Goal: Task Accomplishment & Management: Manage account settings

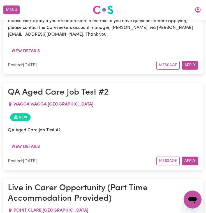
scroll to position [562, 0]
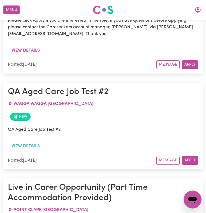
click at [22, 141] on button "View details" at bounding box center [26, 146] width 36 height 11
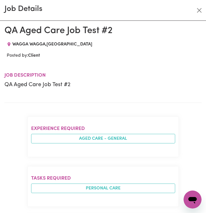
scroll to position [0, 0]
click at [201, 11] on button "Close" at bounding box center [199, 10] width 9 height 9
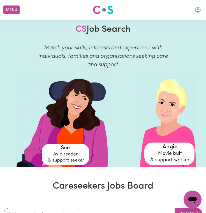
click at [197, 12] on icon "My Account" at bounding box center [198, 10] width 6 height 6
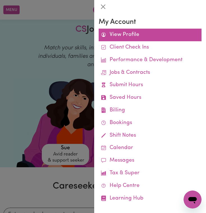
click at [129, 36] on link "View Profile" at bounding box center [150, 35] width 103 height 13
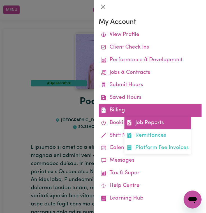
click at [145, 120] on link "Job Reports" at bounding box center [157, 123] width 66 height 13
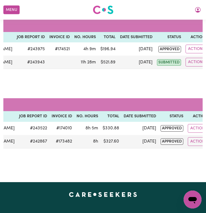
scroll to position [66, 0]
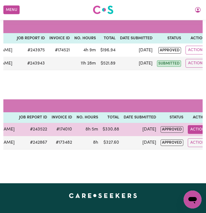
click at [188, 128] on button "Actions" at bounding box center [199, 129] width 22 height 9
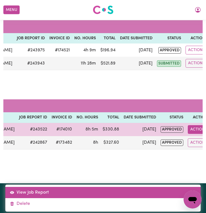
click at [112, 193] on link "View Job Report" at bounding box center [102, 192] width 195 height 11
select select "pm"
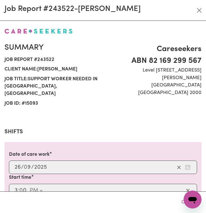
select select "45-Weekday"
click at [198, 9] on button "Close" at bounding box center [199, 10] width 9 height 9
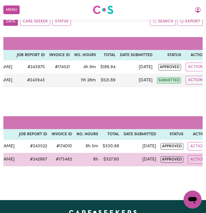
scroll to position [48, 0]
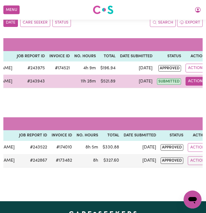
click at [192, 83] on button "Actions" at bounding box center [196, 81] width 22 height 9
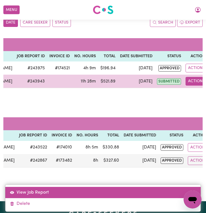
click at [88, 190] on link "View Job Report" at bounding box center [102, 192] width 195 height 11
select select "pm"
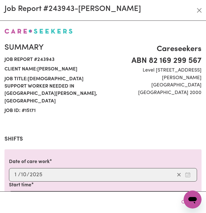
select select "50-Weekday"
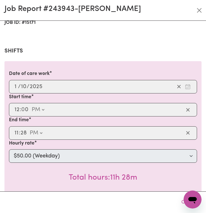
scroll to position [82, 0]
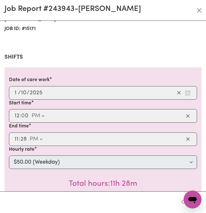
click at [110, 135] on div "23:28 11 : 28 AM PM" at bounding box center [99, 139] width 170 height 8
click at [167, 169] on div "Total hours: 11h 28m" at bounding box center [103, 179] width 188 height 21
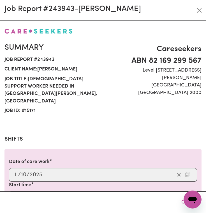
scroll to position [0, 0]
click at [197, 10] on button "Close" at bounding box center [199, 10] width 9 height 9
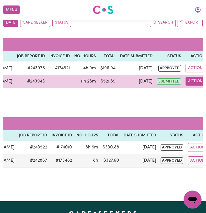
click at [194, 83] on button "Actions" at bounding box center [196, 81] width 22 height 9
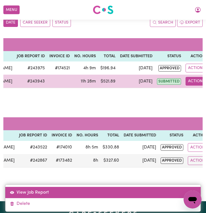
click at [66, 192] on link "View Job Report" at bounding box center [102, 192] width 195 height 11
select select "pm"
select select "50-Weekday"
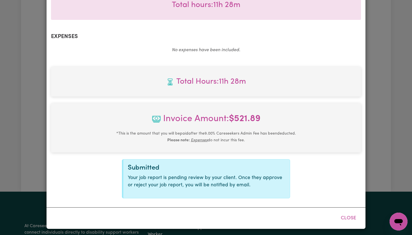
scroll to position [188, 0]
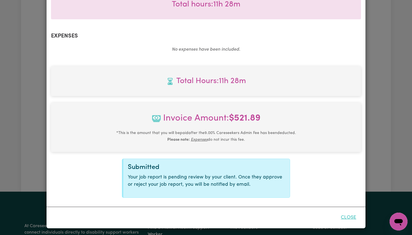
click at [206, 212] on button "Close" at bounding box center [348, 218] width 25 height 12
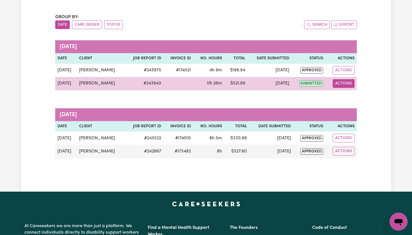
click at [206, 84] on button "Actions" at bounding box center [343, 83] width 22 height 9
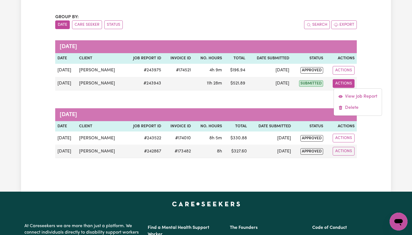
click at [206, 97] on div "Group by: Date Care Seeker Status Search Export October 2025 Date Client Job Re…" at bounding box center [205, 86] width 301 height 145
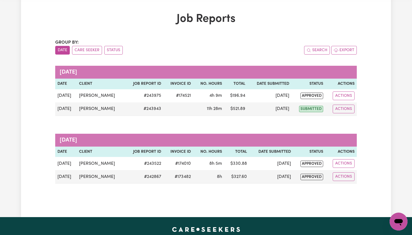
scroll to position [23, 0]
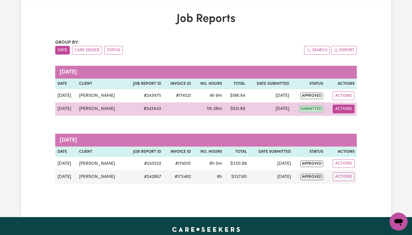
click at [206, 110] on button "Actions" at bounding box center [343, 109] width 22 height 9
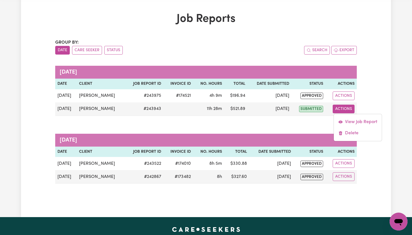
click at [206, 91] on div "Job Reports Group by: Date Care Seeker Status Search Export October 2025 Date C…" at bounding box center [206, 106] width 370 height 189
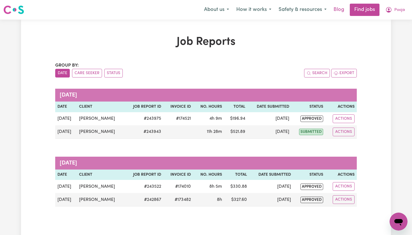
scroll to position [0, 0]
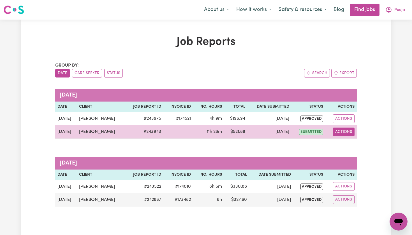
click at [206, 134] on button "Actions" at bounding box center [343, 132] width 22 height 9
click at [206, 155] on icon "Delete job report 243943" at bounding box center [340, 156] width 3 height 4
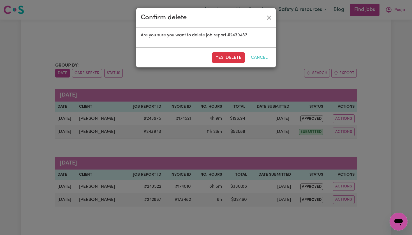
click at [206, 59] on button "Cancel" at bounding box center [259, 57] width 24 height 11
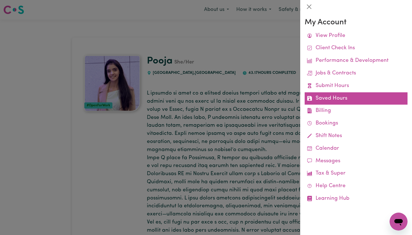
click at [330, 94] on link "Saved Hours" at bounding box center [355, 98] width 103 height 13
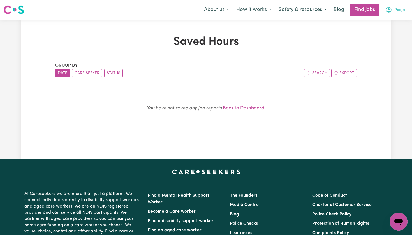
click at [395, 4] on button "Pooja" at bounding box center [394, 10] width 27 height 12
click at [389, 31] on link "My Dashboard" at bounding box center [386, 32] width 44 height 11
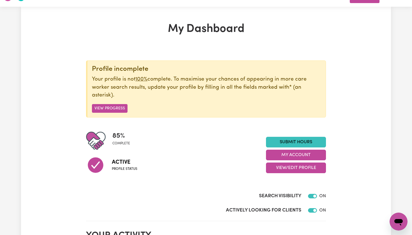
scroll to position [22, 0]
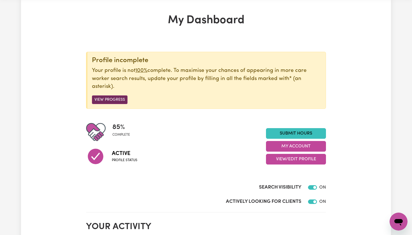
click at [113, 100] on button "View Progress" at bounding box center [110, 100] width 36 height 9
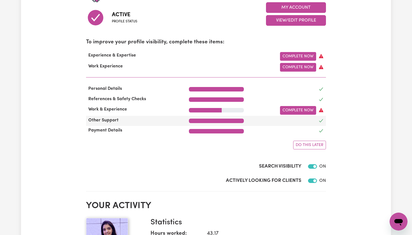
scroll to position [161, 0]
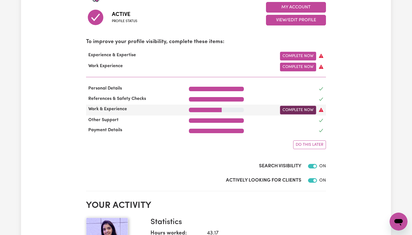
click at [304, 108] on link "Complete Now" at bounding box center [298, 110] width 36 height 9
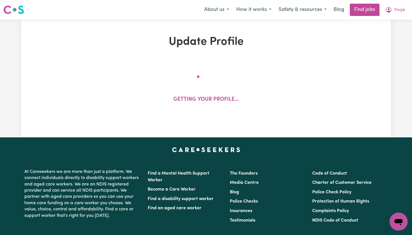
select select "Certificate III (Individual Support)"
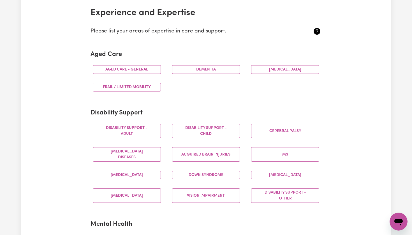
scroll to position [132, 0]
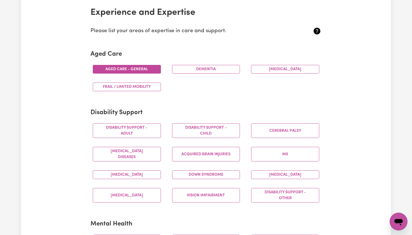
click at [141, 69] on button "Aged care - General" at bounding box center [127, 69] width 68 height 9
click at [185, 71] on button "Dementia" at bounding box center [206, 69] width 68 height 9
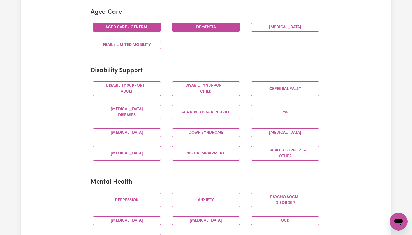
scroll to position [175, 0]
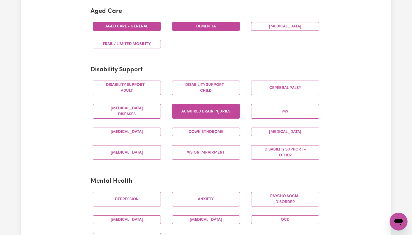
click at [184, 108] on button "Acquired Brain Injuries" at bounding box center [206, 111] width 68 height 15
click at [144, 109] on button "[MEDICAL_DATA] Diseases" at bounding box center [127, 111] width 68 height 15
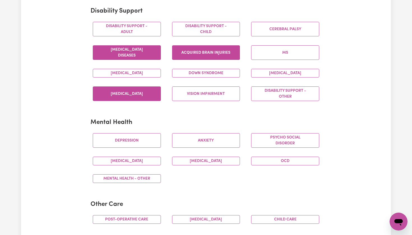
scroll to position [235, 0]
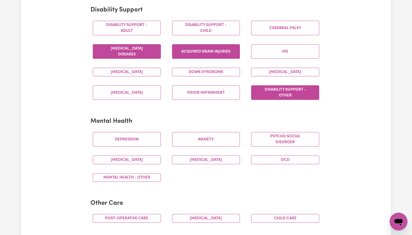
click at [267, 92] on button "Disability support - Other" at bounding box center [285, 92] width 68 height 15
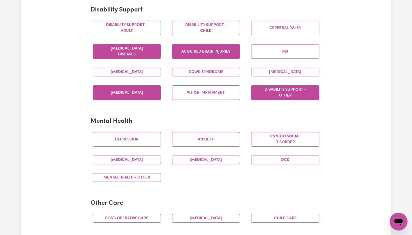
click at [143, 93] on button "[MEDICAL_DATA]" at bounding box center [127, 92] width 68 height 15
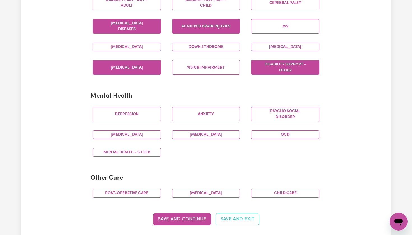
scroll to position [289, 0]
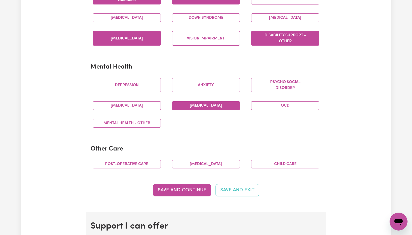
click at [222, 105] on button "[MEDICAL_DATA]" at bounding box center [206, 105] width 68 height 9
click at [136, 103] on button "[MEDICAL_DATA]" at bounding box center [127, 105] width 68 height 9
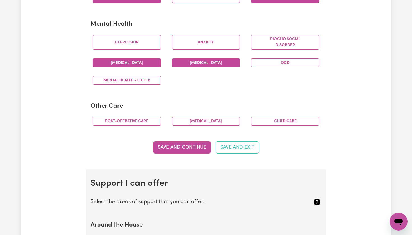
scroll to position [332, 0]
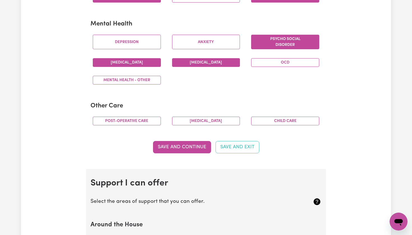
click at [285, 42] on button "Psycho social disorder" at bounding box center [285, 42] width 68 height 15
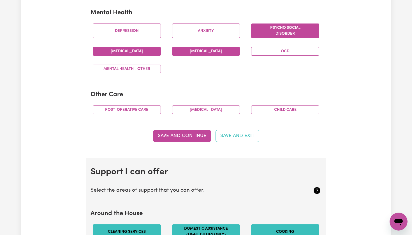
scroll to position [344, 0]
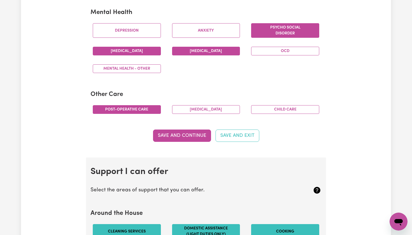
click at [141, 108] on button "Post-operative care" at bounding box center [127, 109] width 68 height 9
click at [186, 134] on button "Save and Continue" at bounding box center [182, 136] width 58 height 12
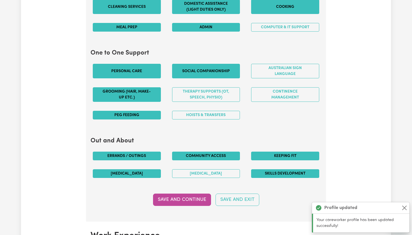
scroll to position [569, 0]
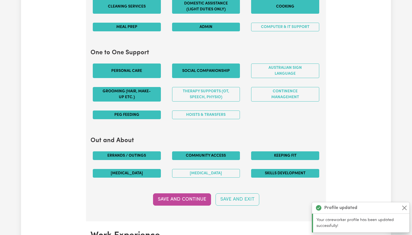
click at [218, 67] on button "Social companionship" at bounding box center [206, 71] width 68 height 15
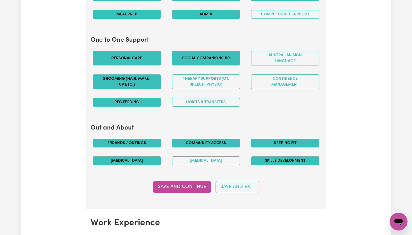
scroll to position [581, 0]
click at [225, 99] on button "Hoists & transfers" at bounding box center [206, 102] width 68 height 9
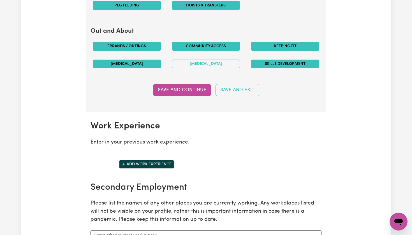
scroll to position [678, 0]
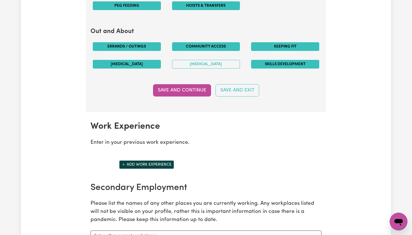
click at [163, 162] on button "Add work experience" at bounding box center [146, 164] width 55 height 9
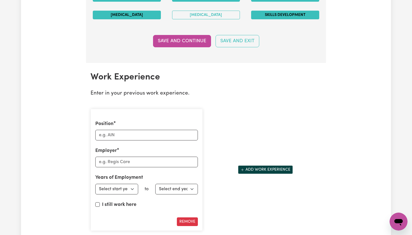
scroll to position [728, 0]
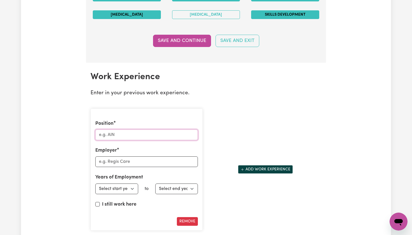
click at [157, 132] on input "Position" at bounding box center [146, 135] width 103 height 11
type input "NEURO [MEDICAL_DATA]"
click at [132, 159] on input "Employer" at bounding box center [146, 162] width 103 height 11
type input "[PERSON_NAME][GEOGRAPHIC_DATA]"
select select "2021"
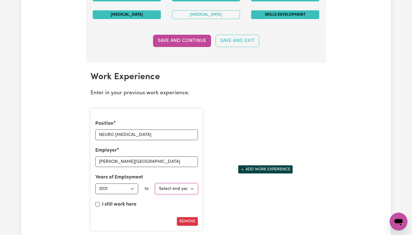
select select "2022"
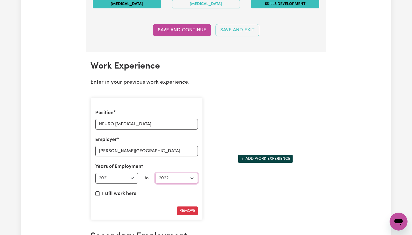
scroll to position [742, 0]
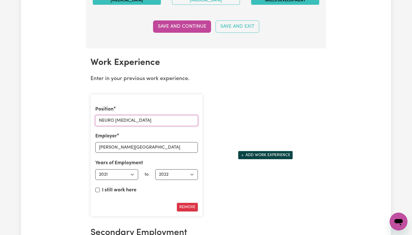
click at [139, 118] on input "NEURO [MEDICAL_DATA]" at bounding box center [146, 120] width 103 height 11
type input "NEURO [MEDICAL_DATA] Nurse"
click at [264, 152] on button "Add work experience" at bounding box center [265, 155] width 55 height 9
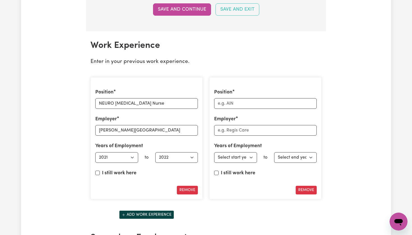
scroll to position [763, 0]
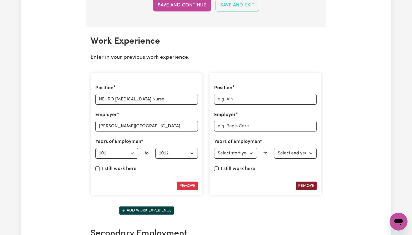
click at [305, 182] on button "Remove" at bounding box center [305, 186] width 21 height 9
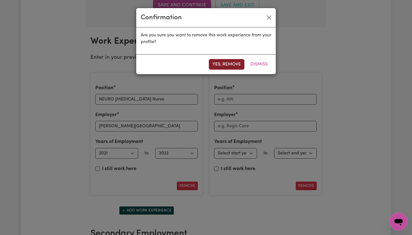
click at [232, 65] on button "Yes, remove" at bounding box center [227, 64] width 36 height 11
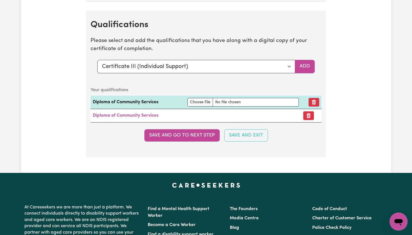
scroll to position [1436, 0]
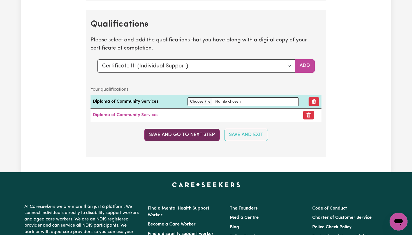
click at [202, 129] on button "Save and go to next step" at bounding box center [181, 135] width 75 height 12
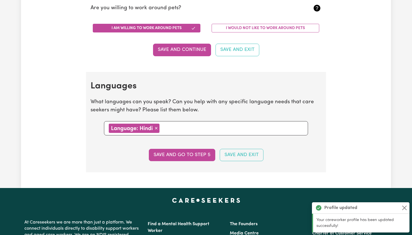
scroll to position [572, 0]
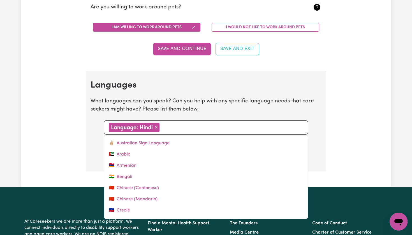
click at [193, 126] on input "text" at bounding box center [232, 127] width 142 height 8
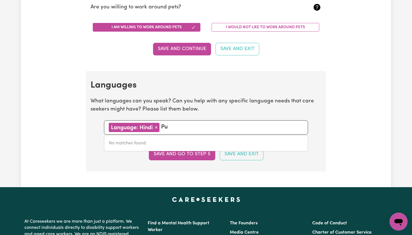
type input "P"
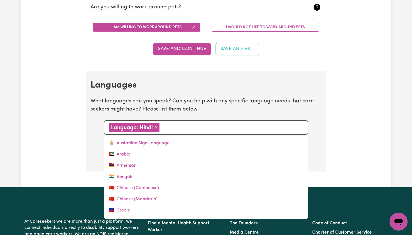
click at [254, 80] on h2 "Languages" at bounding box center [205, 85] width 231 height 11
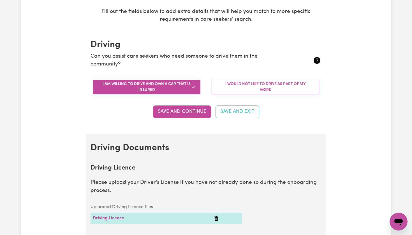
scroll to position [99, 0]
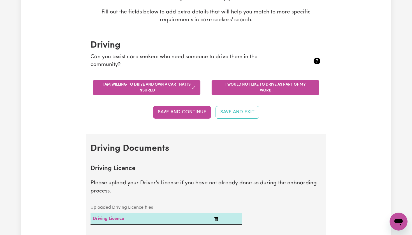
click at [272, 88] on button "I would not like to drive as part of my work" at bounding box center [265, 87] width 108 height 15
click at [163, 91] on button "I am willing to drive and own a car that is insured" at bounding box center [147, 87] width 108 height 15
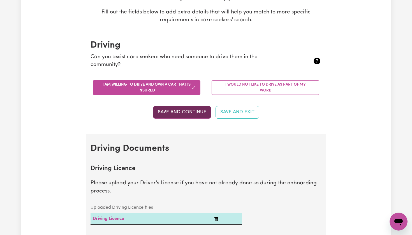
click at [183, 115] on button "Save and Continue" at bounding box center [182, 112] width 58 height 12
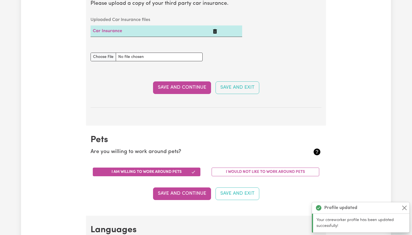
scroll to position [428, 0]
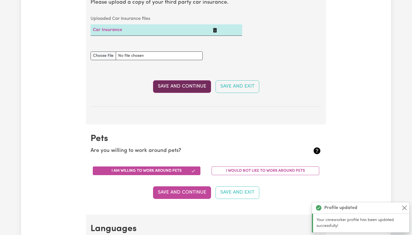
click at [185, 85] on button "Save and Continue" at bounding box center [182, 86] width 58 height 12
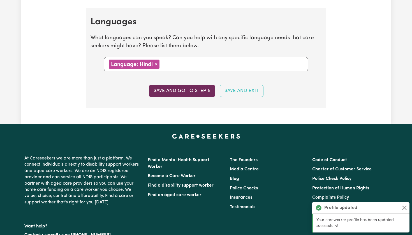
click at [189, 90] on button "Save and go to step 5" at bounding box center [182, 91] width 66 height 12
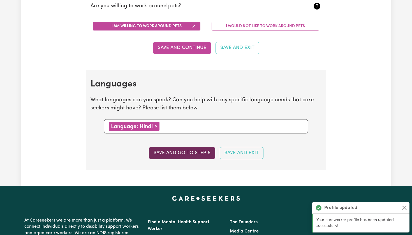
select select "I am working in another industry"
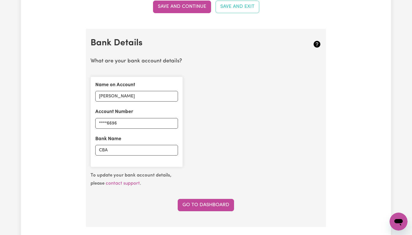
scroll to position [362, 0]
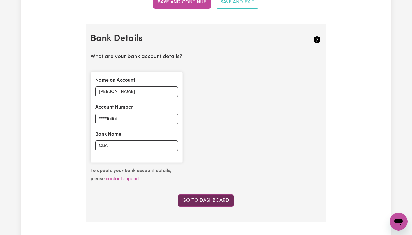
click at [213, 199] on link "Go to Dashboard" at bounding box center [206, 201] width 56 height 12
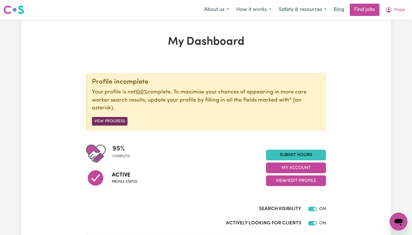
click at [114, 122] on button "View Progress" at bounding box center [110, 121] width 36 height 9
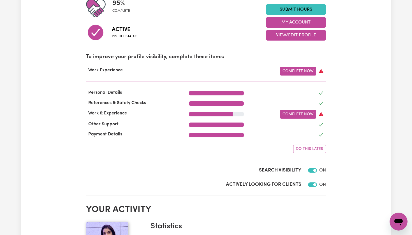
scroll to position [149, 0]
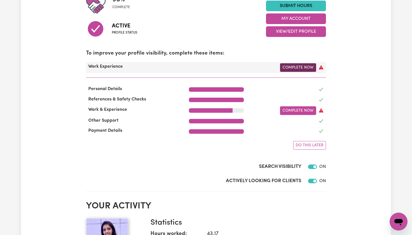
click at [301, 64] on link "Complete Now" at bounding box center [298, 67] width 36 height 9
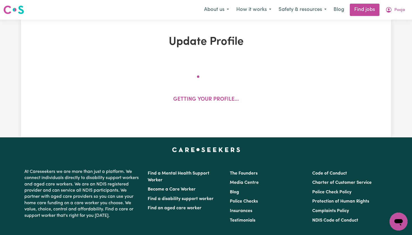
select select "Certificate III (Individual Support)"
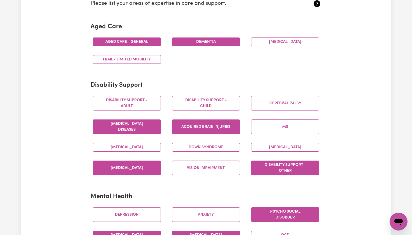
scroll to position [164, 0]
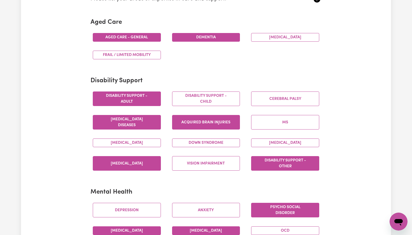
click at [152, 94] on button "Disability support - Adult" at bounding box center [127, 99] width 68 height 15
click at [192, 96] on button "Disability support - Child" at bounding box center [206, 99] width 68 height 15
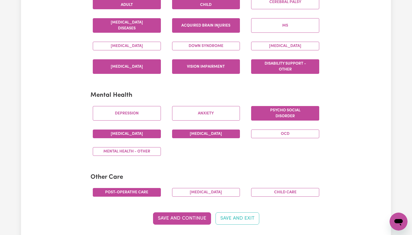
scroll to position [264, 0]
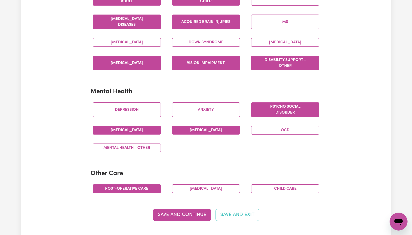
click at [218, 67] on button "Vision impairment" at bounding box center [206, 63] width 68 height 15
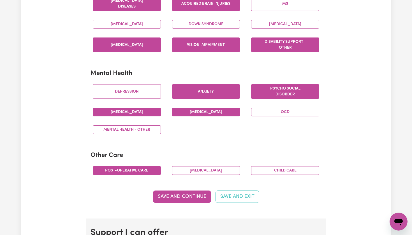
scroll to position [283, 0]
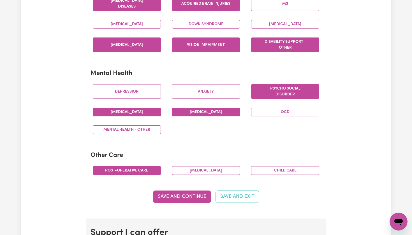
click at [209, 44] on button "Vision impairment" at bounding box center [206, 45] width 68 height 15
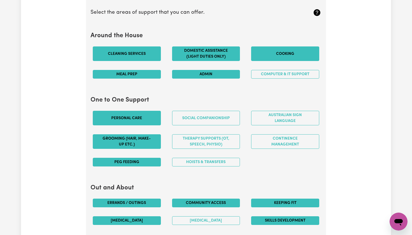
scroll to position [522, 0]
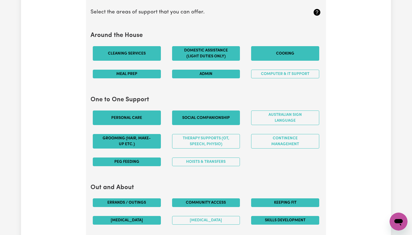
click at [208, 115] on button "Social companionship" at bounding box center [206, 118] width 68 height 15
click at [148, 160] on button "PEG feeding" at bounding box center [127, 162] width 68 height 9
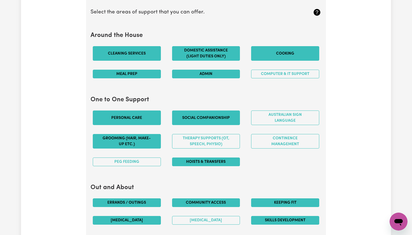
click at [200, 161] on button "Hoists & transfers" at bounding box center [206, 162] width 68 height 9
click at [168, 166] on div "Hoists & transfers" at bounding box center [205, 162] width 79 height 18
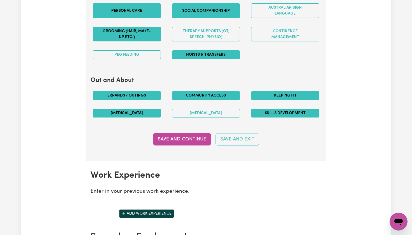
scroll to position [630, 0]
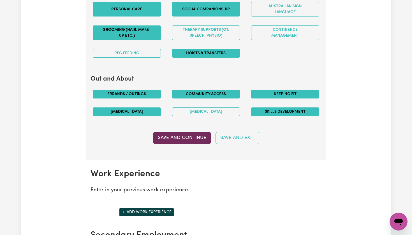
click at [179, 136] on button "Save and Continue" at bounding box center [182, 138] width 58 height 12
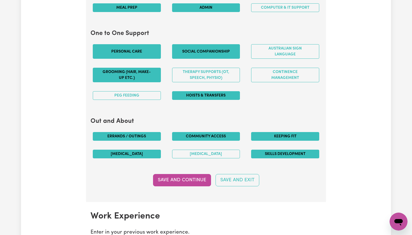
scroll to position [588, 0]
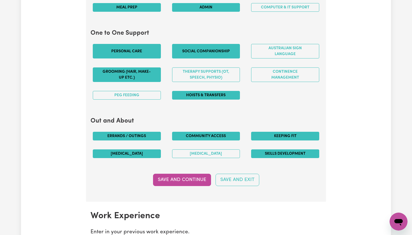
click at [290, 132] on button "Keeping fit" at bounding box center [285, 136] width 68 height 9
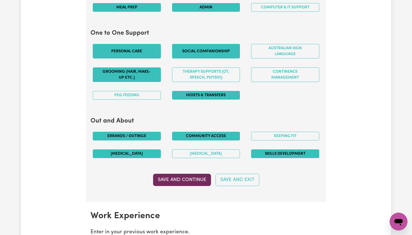
click at [196, 178] on button "Save and Continue" at bounding box center [182, 180] width 58 height 12
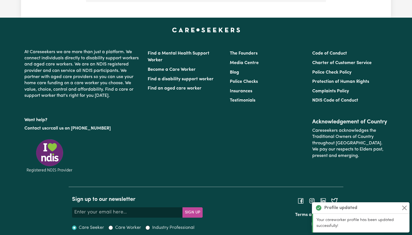
scroll to position [1359, 0]
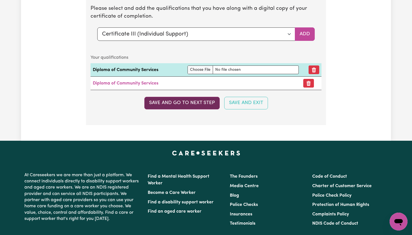
click at [200, 98] on button "Save and go to next step" at bounding box center [181, 103] width 75 height 12
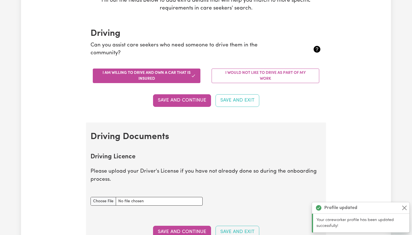
scroll to position [0, 0]
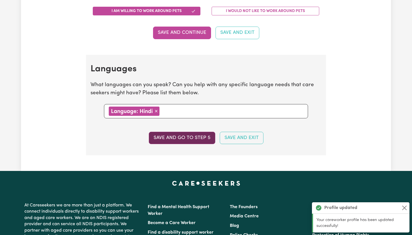
click at [192, 136] on button "Save and go to step 5" at bounding box center [182, 138] width 66 height 12
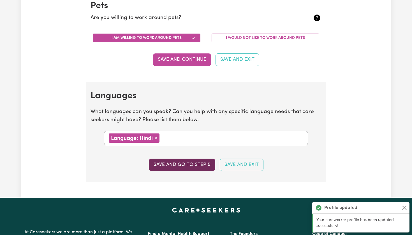
select select "I am working in another industry"
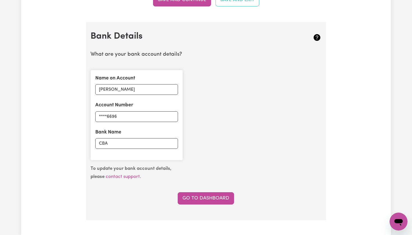
scroll to position [365, 0]
click at [202, 193] on link "Go to Dashboard" at bounding box center [206, 198] width 56 height 12
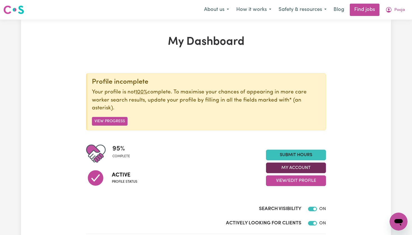
click at [295, 167] on button "My Account" at bounding box center [296, 168] width 60 height 11
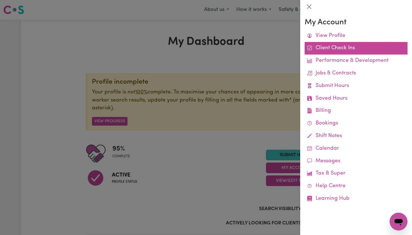
click at [332, 45] on link "Client Check Ins" at bounding box center [355, 48] width 103 height 13
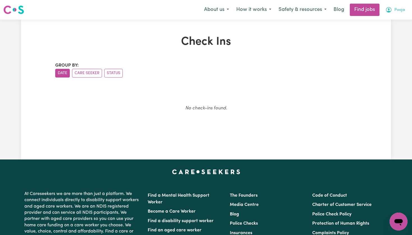
click at [389, 9] on icon "My Account" at bounding box center [389, 9] width 2 height 2
click at [385, 23] on link "My Account" at bounding box center [386, 22] width 44 height 11
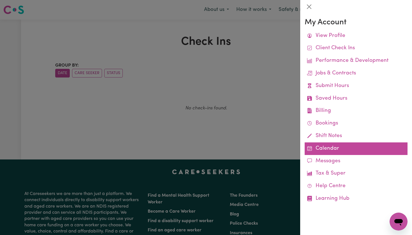
click at [328, 148] on link "Calendar" at bounding box center [355, 149] width 103 height 13
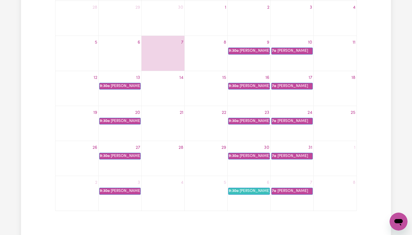
scroll to position [111, 0]
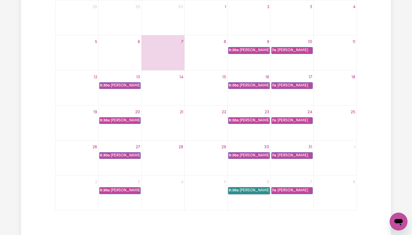
click at [260, 190] on link "9:30a [PERSON_NAME]" at bounding box center [248, 190] width 41 height 7
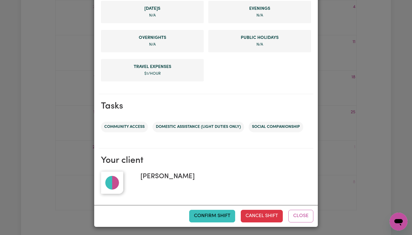
scroll to position [224, 0]
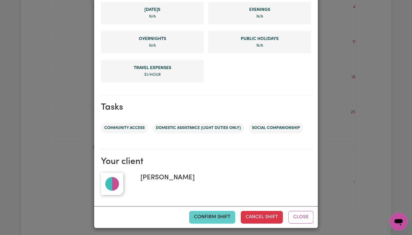
click at [225, 220] on button "Confirm Shift" at bounding box center [212, 217] width 46 height 12
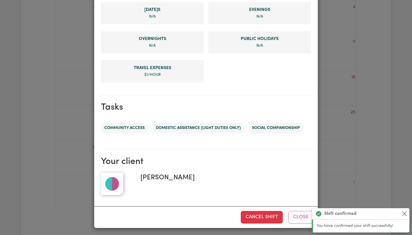
click at [361, 32] on div "Shift Summary CONFIRMED Dates & Times [DATE] 09:30am to 01:30pm Job [DEMOGRAPHI…" at bounding box center [206, 117] width 412 height 235
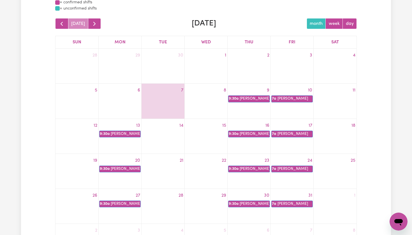
scroll to position [65, 0]
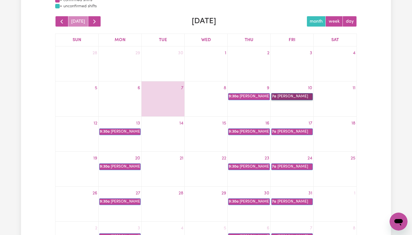
click at [296, 97] on link "7a [PERSON_NAME]" at bounding box center [291, 96] width 41 height 7
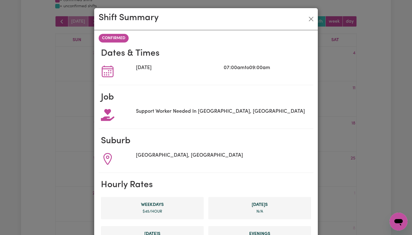
scroll to position [0, 0]
click at [310, 19] on button "Close" at bounding box center [310, 19] width 9 height 9
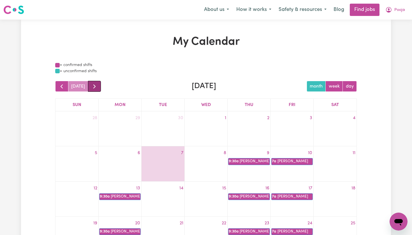
click at [94, 91] on button "button" at bounding box center [94, 86] width 13 height 11
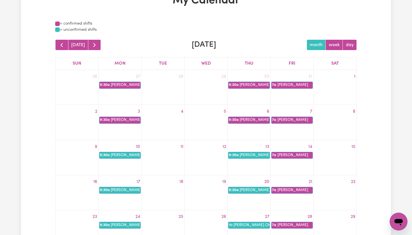
scroll to position [41, 0]
click at [97, 44] on button "button" at bounding box center [94, 44] width 13 height 11
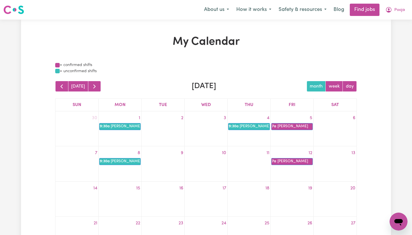
scroll to position [0, 0]
click at [397, 11] on span "Pooja" at bounding box center [399, 10] width 11 height 6
click at [384, 18] on link "My Account" at bounding box center [386, 22] width 44 height 11
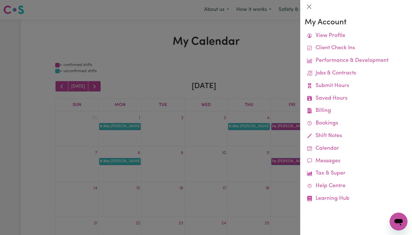
click at [263, 28] on div at bounding box center [206, 117] width 412 height 235
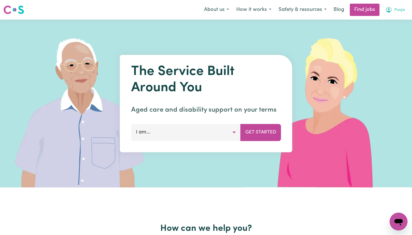
click at [394, 9] on span "Pooja" at bounding box center [399, 10] width 11 height 6
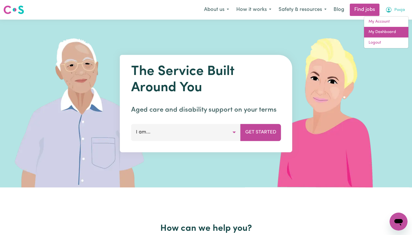
click at [381, 29] on link "My Dashboard" at bounding box center [386, 32] width 44 height 11
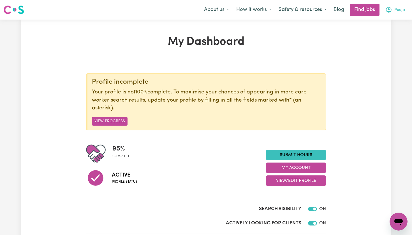
click at [391, 8] on icon "My Account" at bounding box center [388, 9] width 7 height 7
click at [387, 22] on link "My Account" at bounding box center [386, 22] width 44 height 11
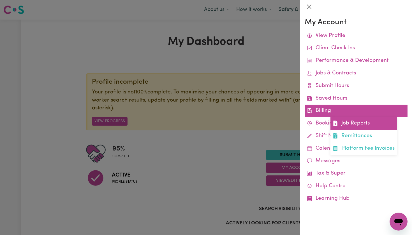
click at [351, 121] on link "Job Reports" at bounding box center [363, 123] width 66 height 13
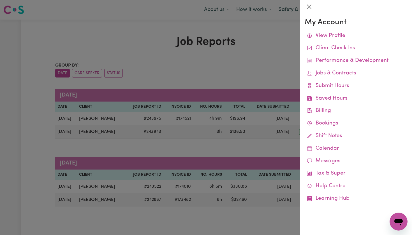
click at [276, 71] on div at bounding box center [206, 117] width 412 height 235
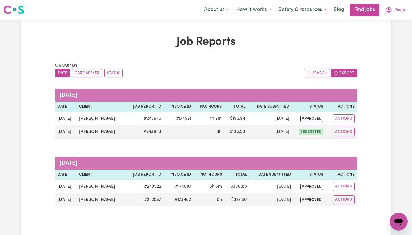
click at [342, 72] on button "Export" at bounding box center [343, 73] width 25 height 9
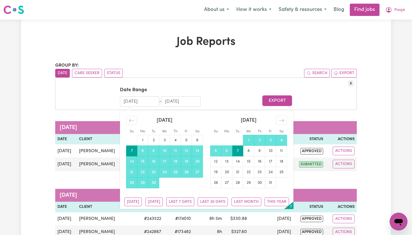
click at [128, 100] on input "07/09/2025" at bounding box center [139, 101] width 39 height 11
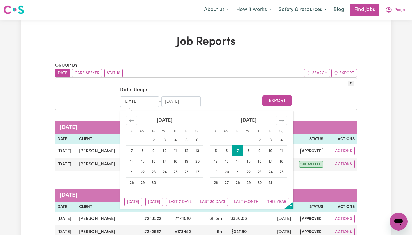
type input "14/09/2025"
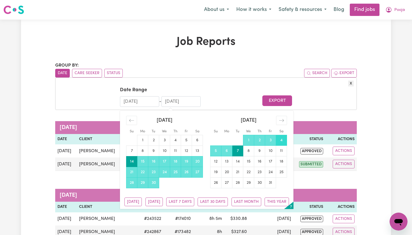
click at [285, 141] on td "4" at bounding box center [281, 140] width 11 height 11
type input "04/10/2025"
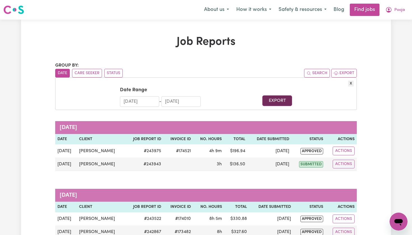
click at [287, 100] on button "Export" at bounding box center [276, 101] width 29 height 11
click at [183, 46] on h1 "Job Reports" at bounding box center [205, 41] width 301 height 13
